Goal: Transaction & Acquisition: Purchase product/service

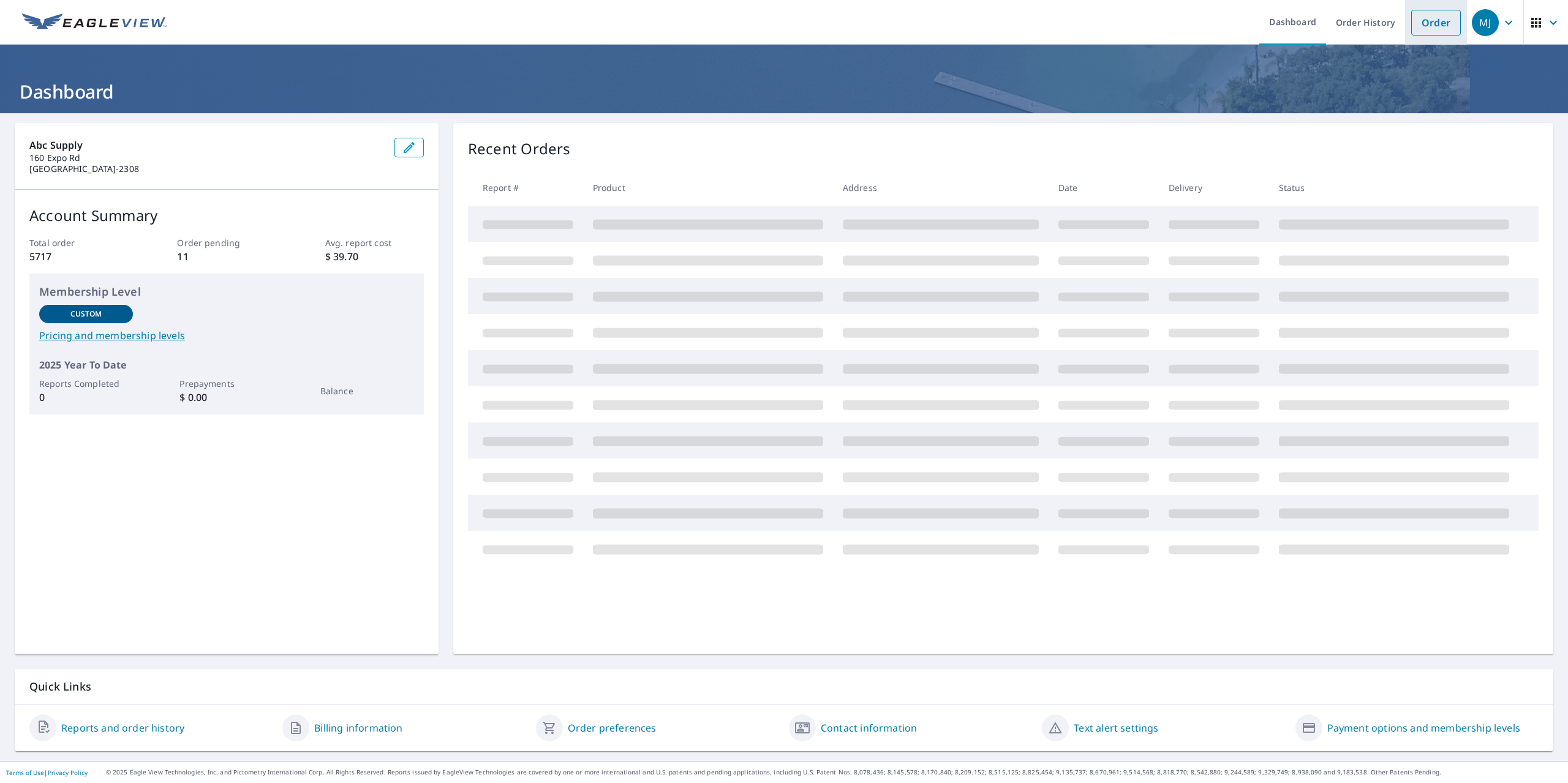
click at [1429, 30] on link "Order" at bounding box center [1436, 22] width 50 height 25
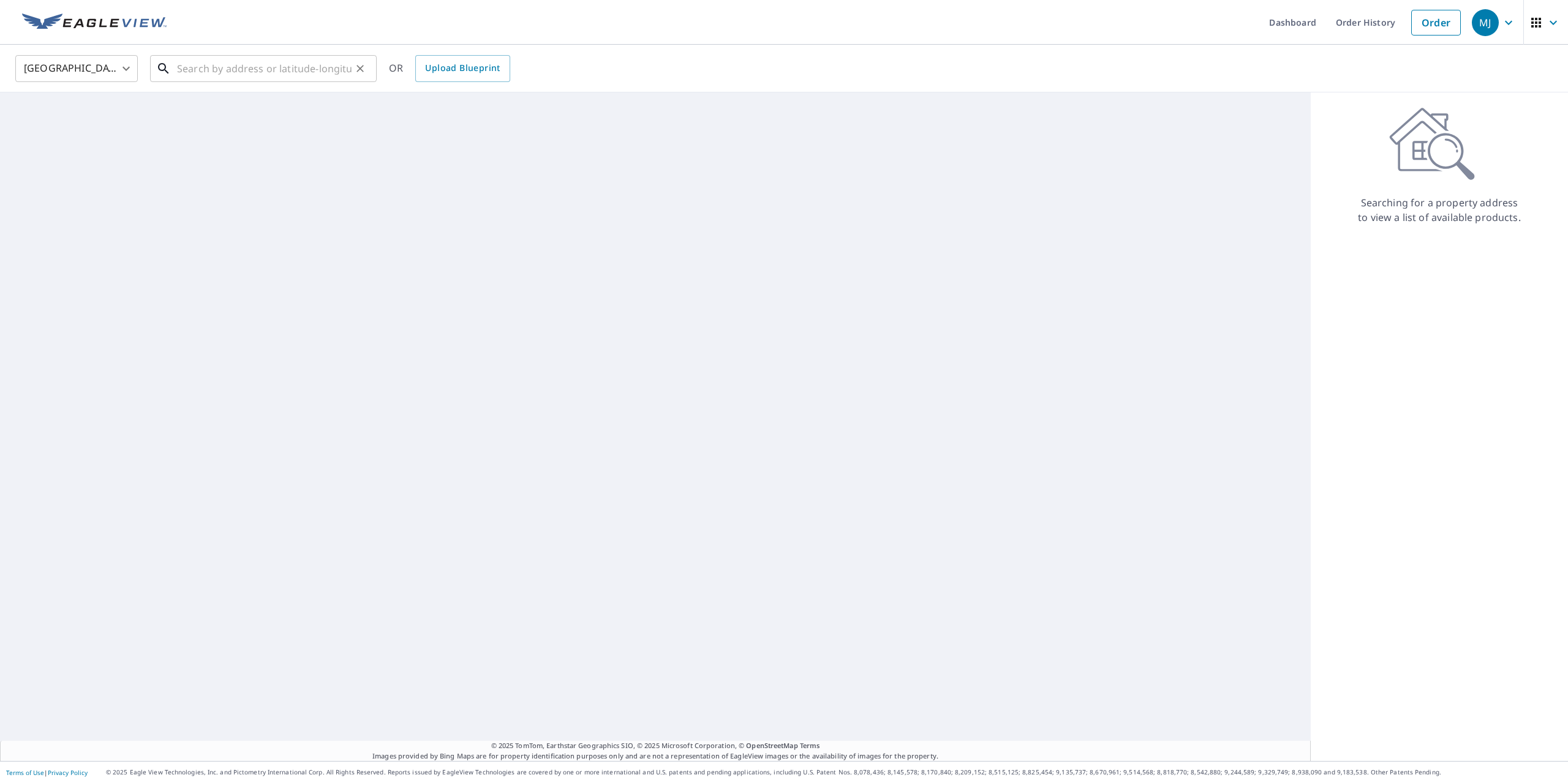
click at [283, 68] on input "text" at bounding box center [264, 69] width 175 height 35
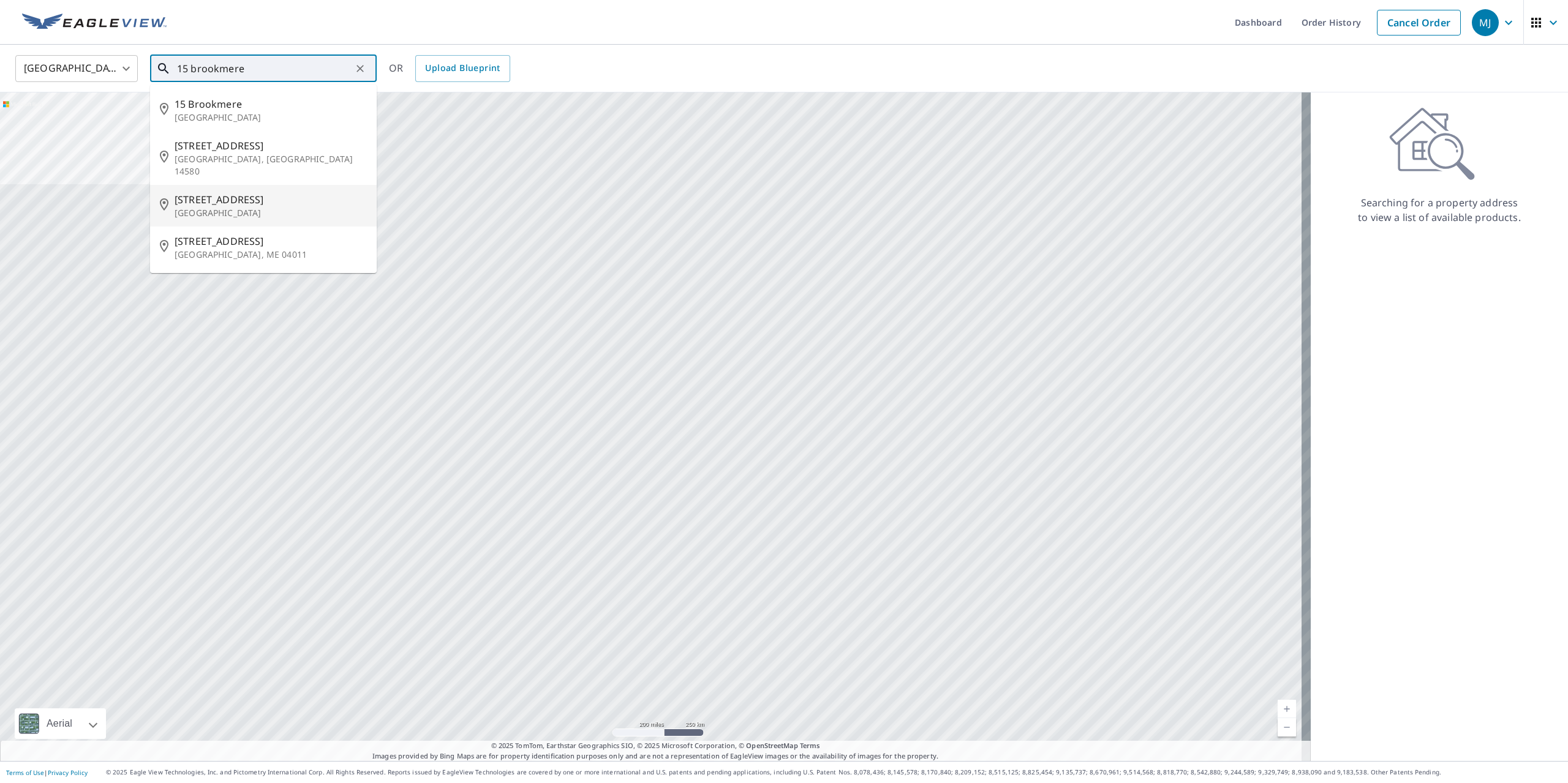
click at [217, 207] on p "[GEOGRAPHIC_DATA]" at bounding box center [270, 212] width 192 height 12
type input "[STREET_ADDRESS]"
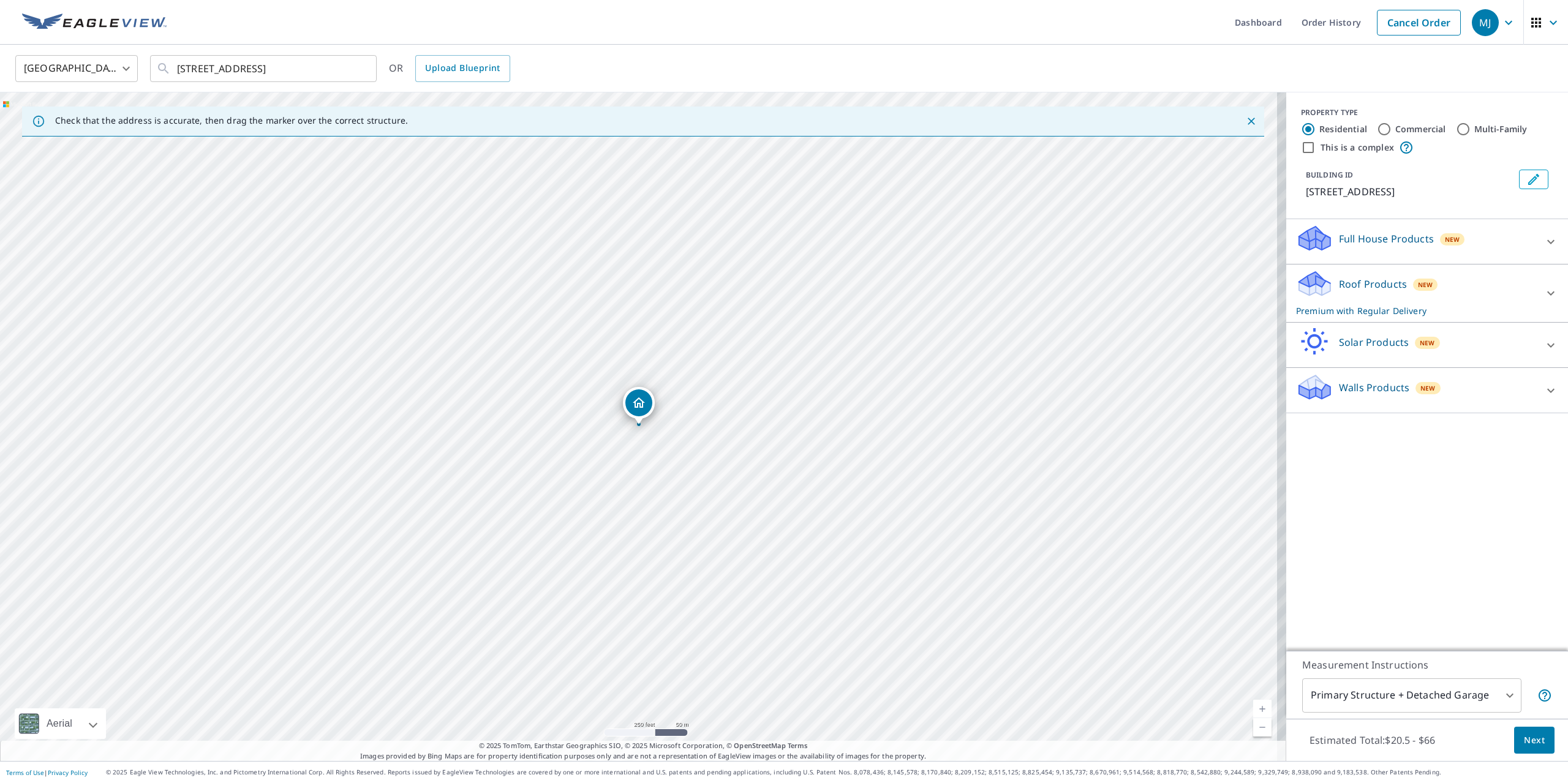
click at [1526, 735] on span "Next" at bounding box center [1534, 741] width 21 height 15
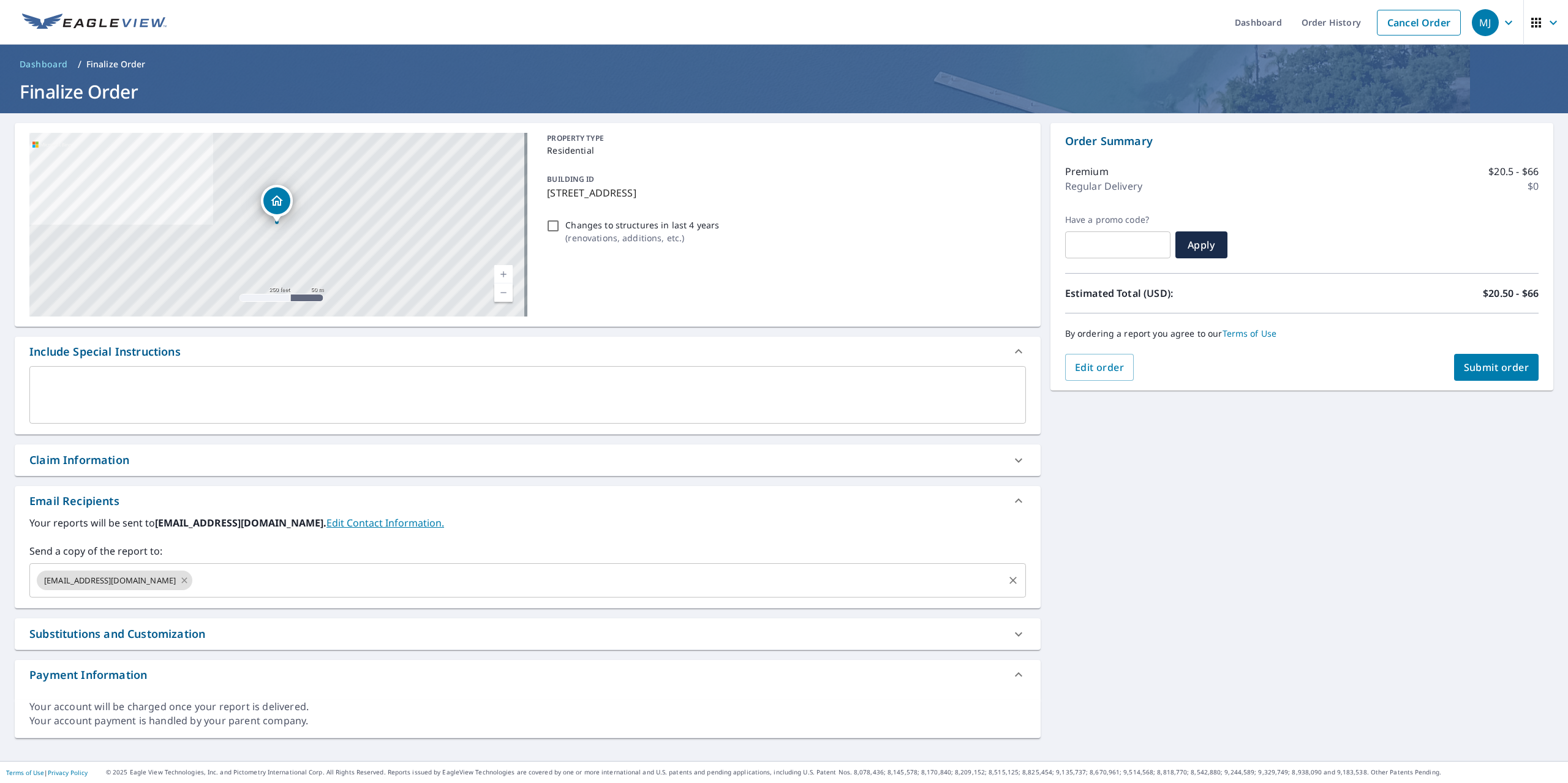
click at [179, 580] on icon at bounding box center [184, 580] width 9 height 13
click at [148, 580] on input "text" at bounding box center [518, 580] width 967 height 23
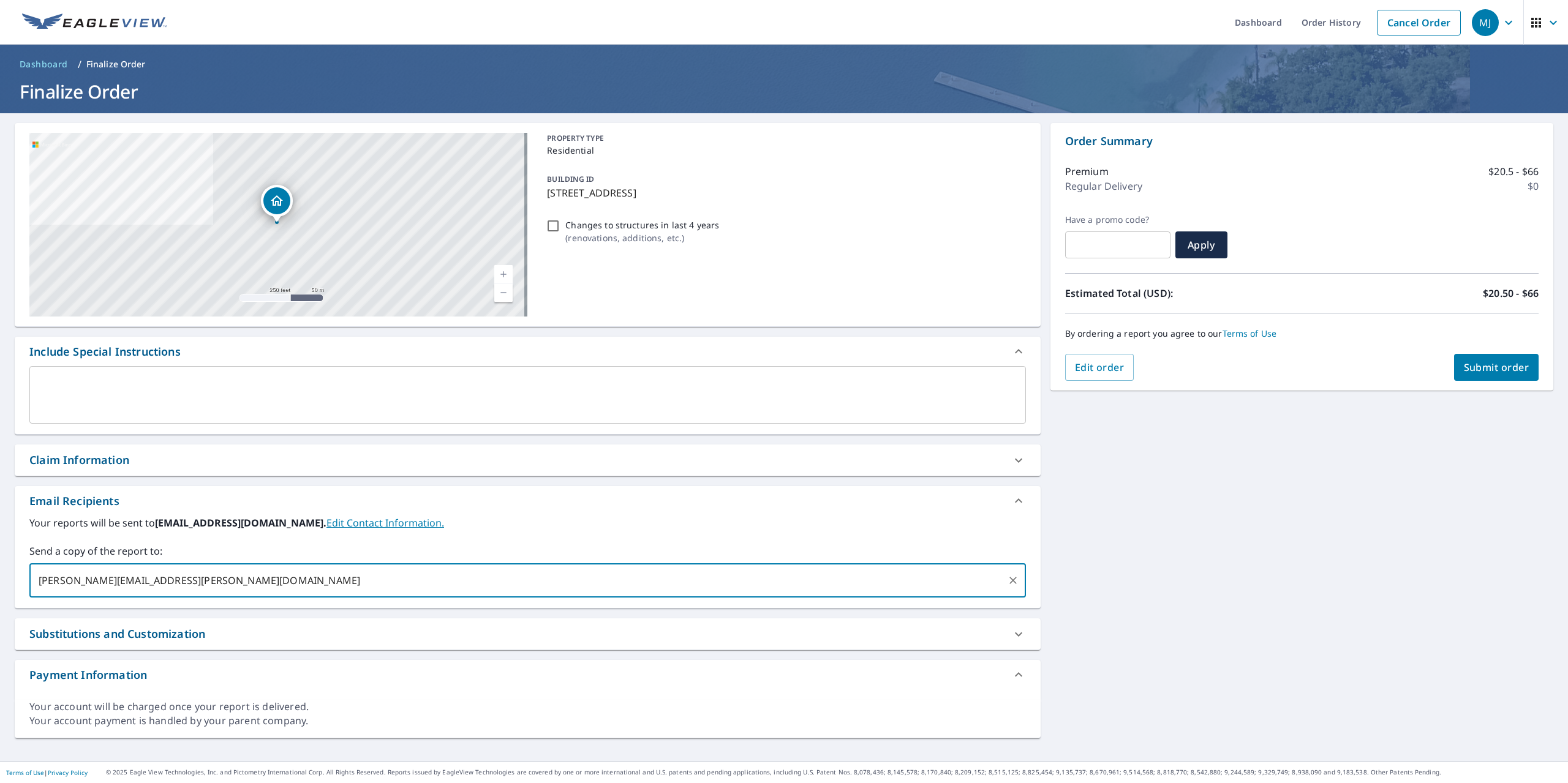
type input "[PERSON_NAME][EMAIL_ADDRESS][PERSON_NAME][DOMAIN_NAME]"
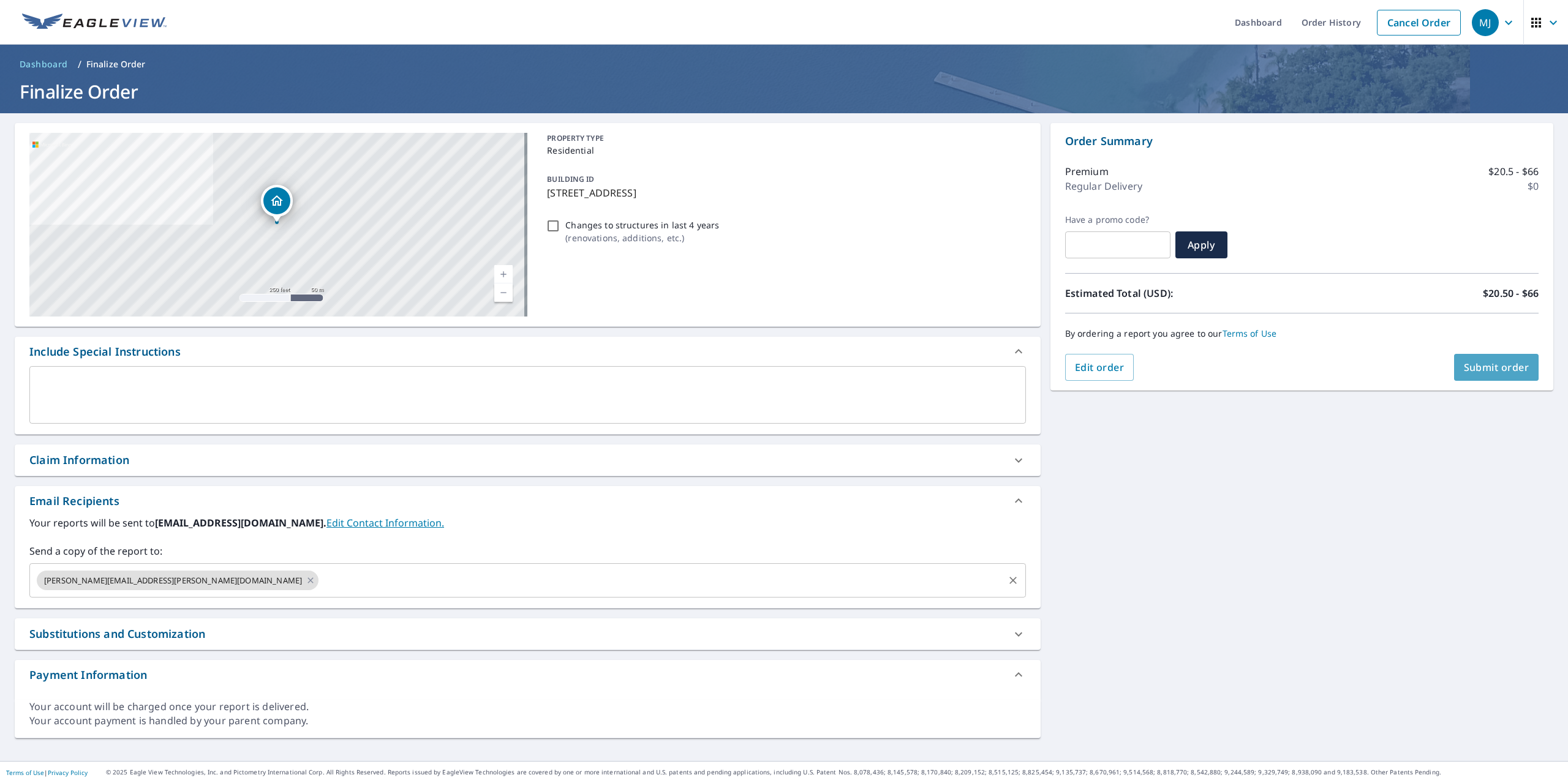
click at [1471, 370] on span "Submit order" at bounding box center [1497, 367] width 66 height 13
